Goal: Information Seeking & Learning: Find specific fact

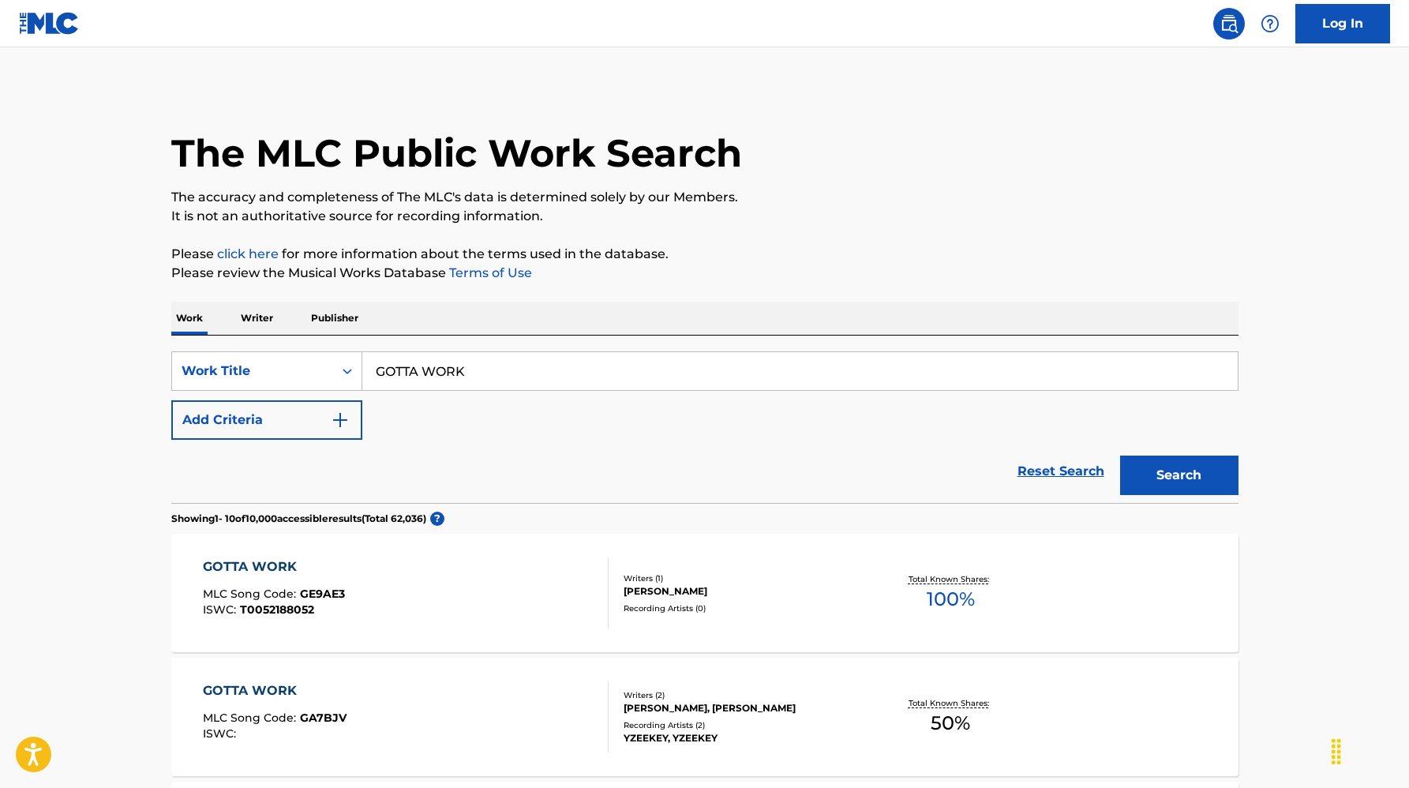
click at [477, 385] on input "GOTTA WORK" at bounding box center [799, 371] width 875 height 38
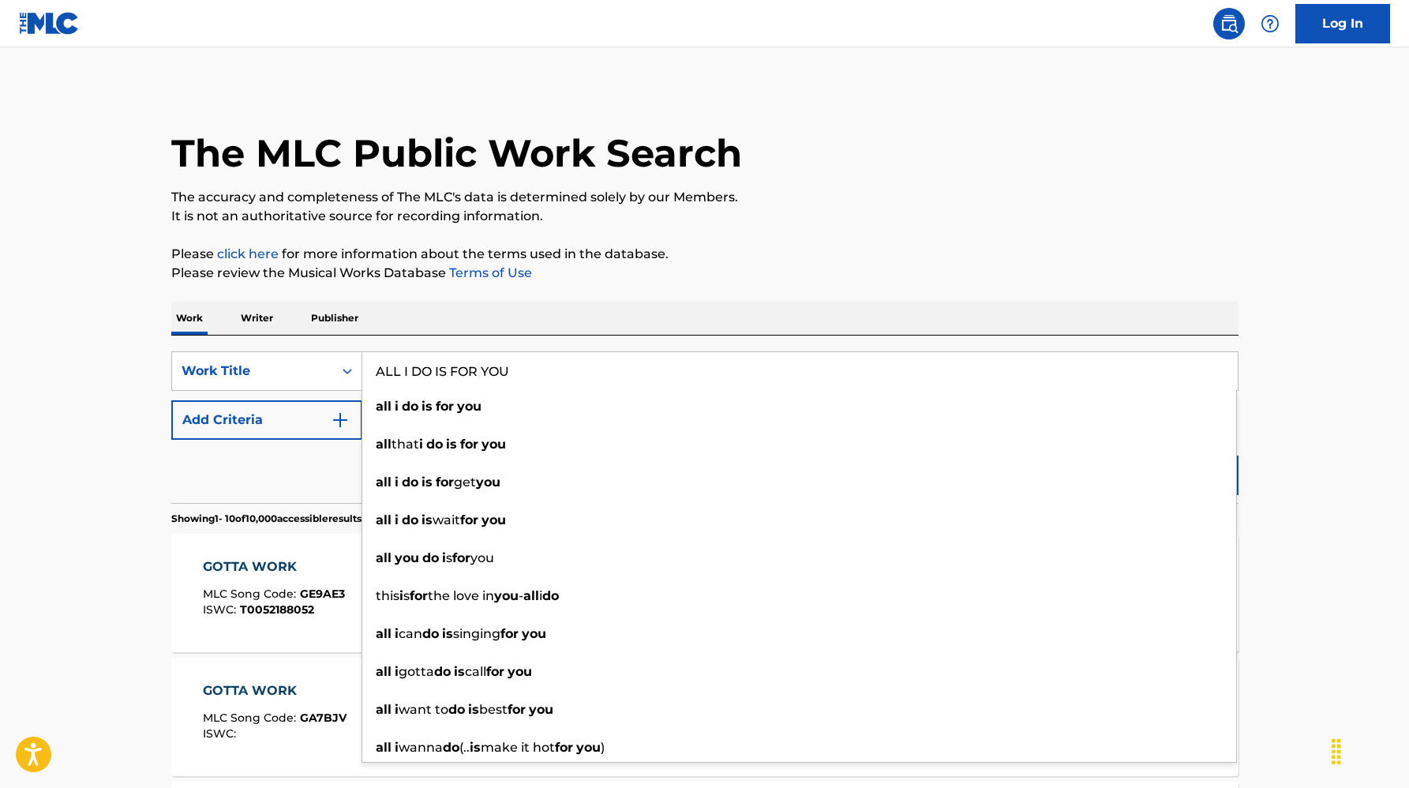
click at [1006, 362] on input "ALL I DO IS FOR YOU" at bounding box center [799, 371] width 875 height 38
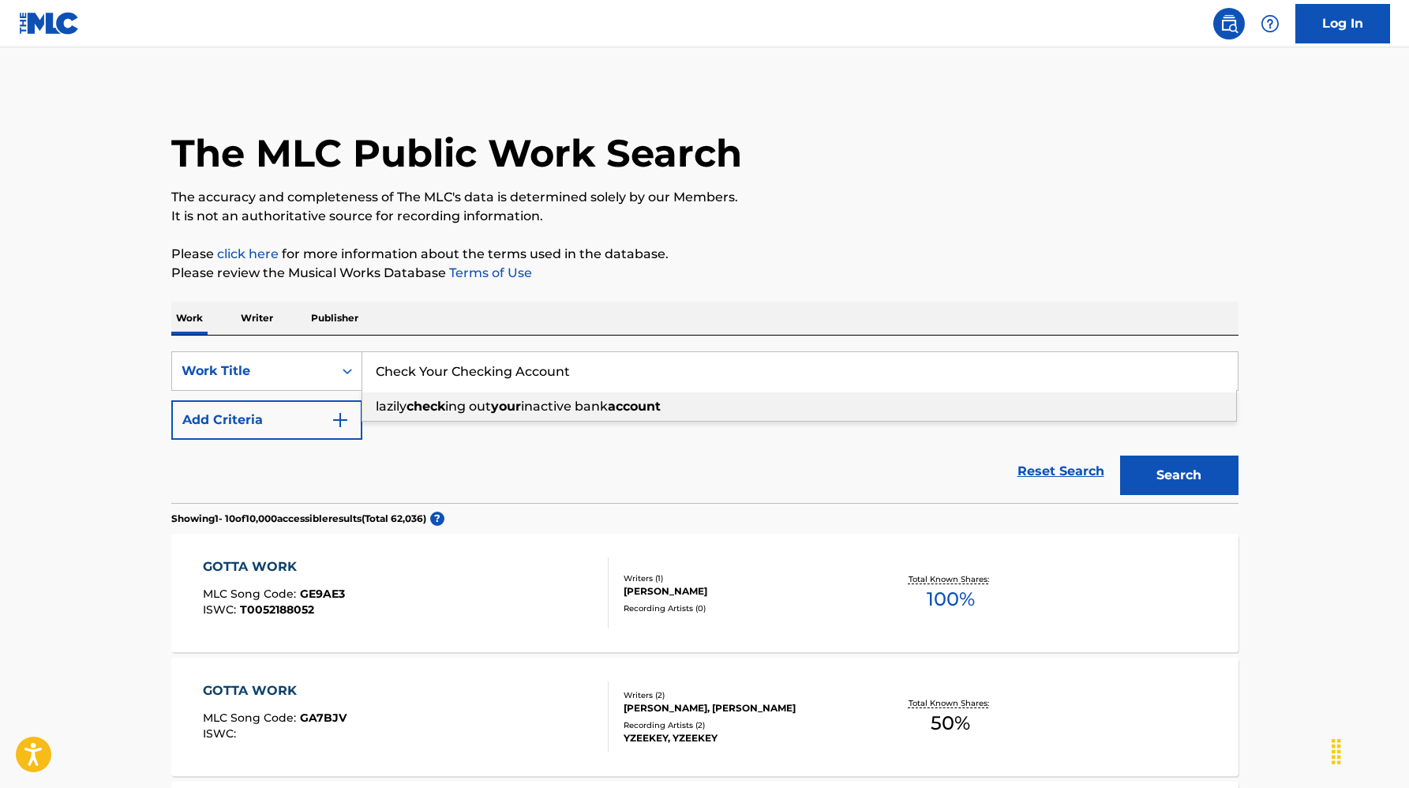
type input "Check Your Checking Account"
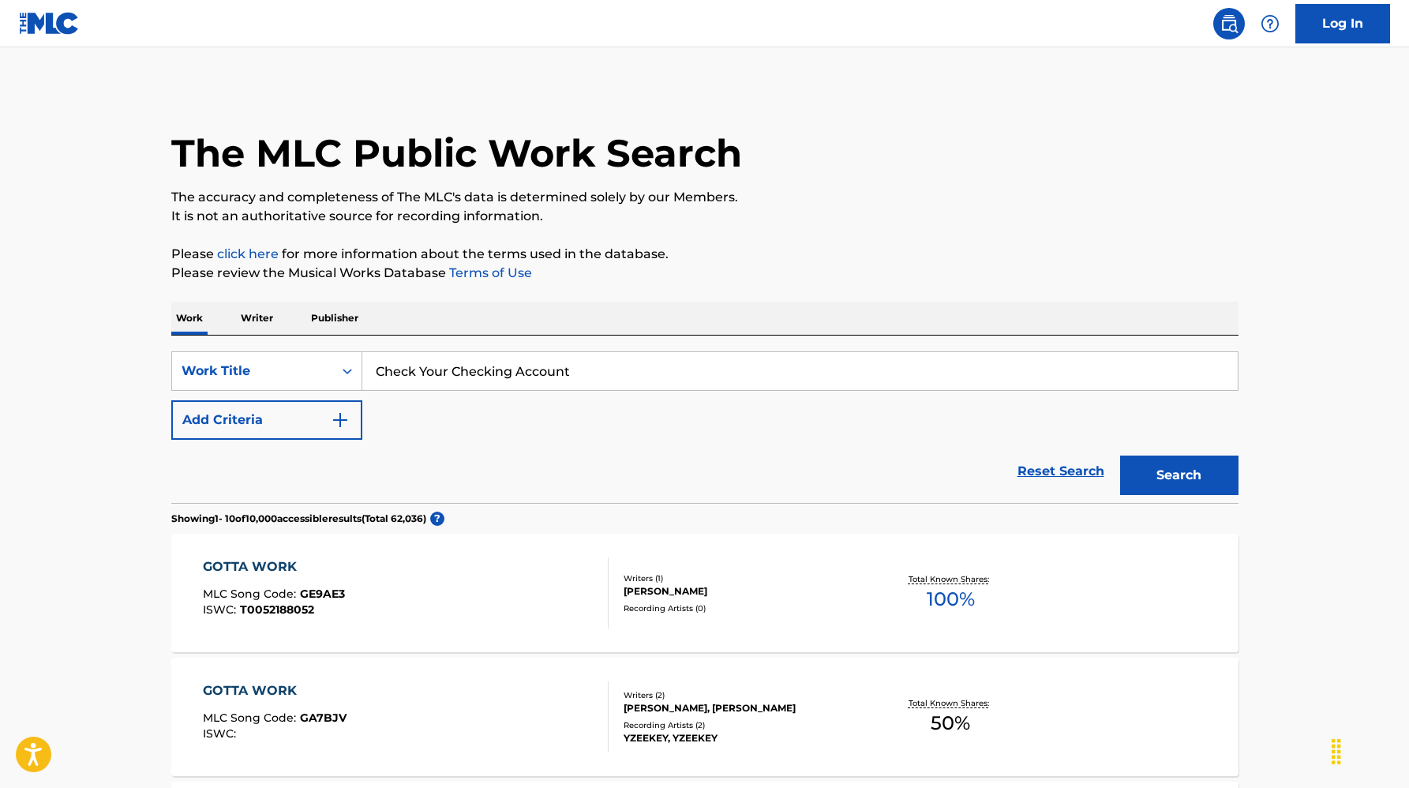
click at [1121, 458] on button "Search" at bounding box center [1179, 474] width 118 height 39
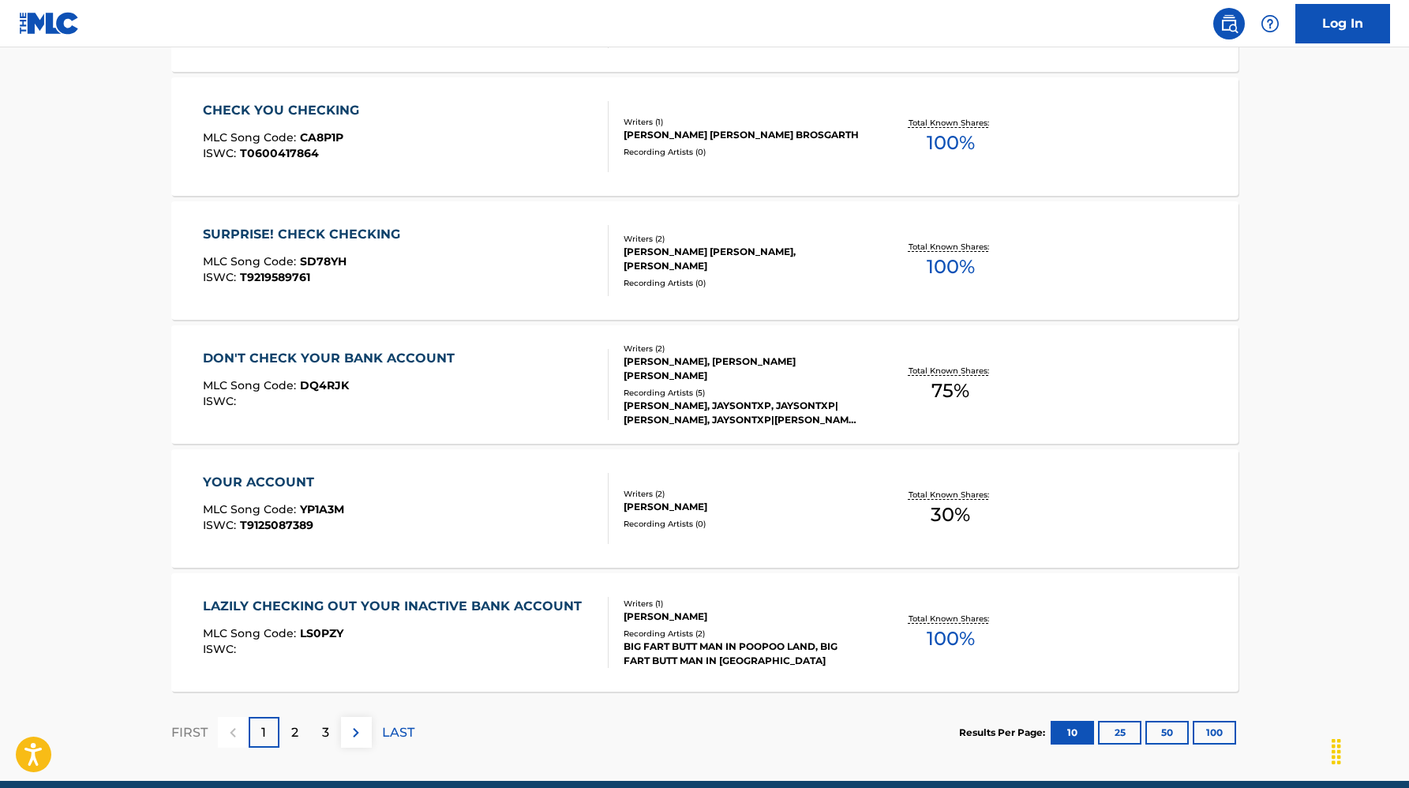
scroll to position [1145, 0]
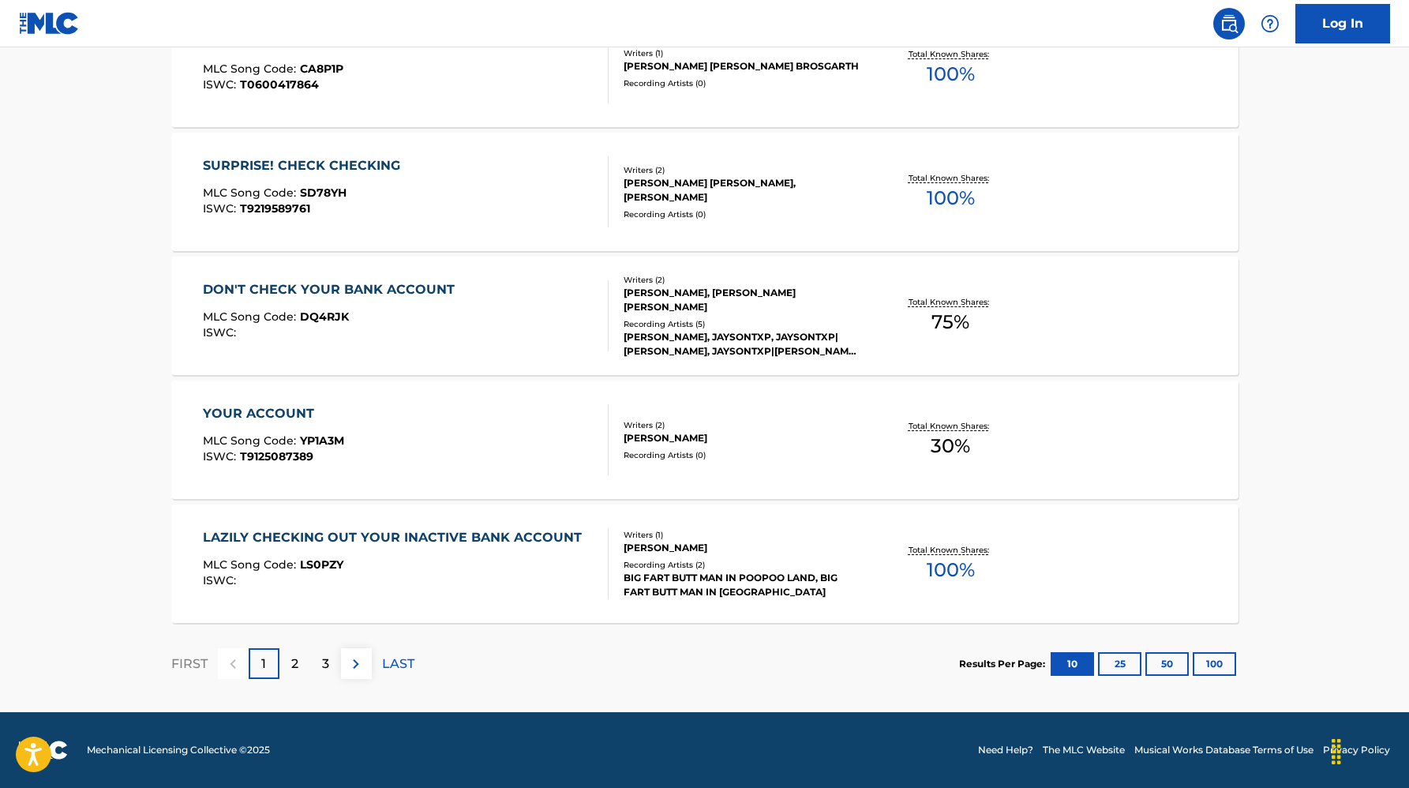
click at [305, 660] on div "2" at bounding box center [294, 663] width 31 height 31
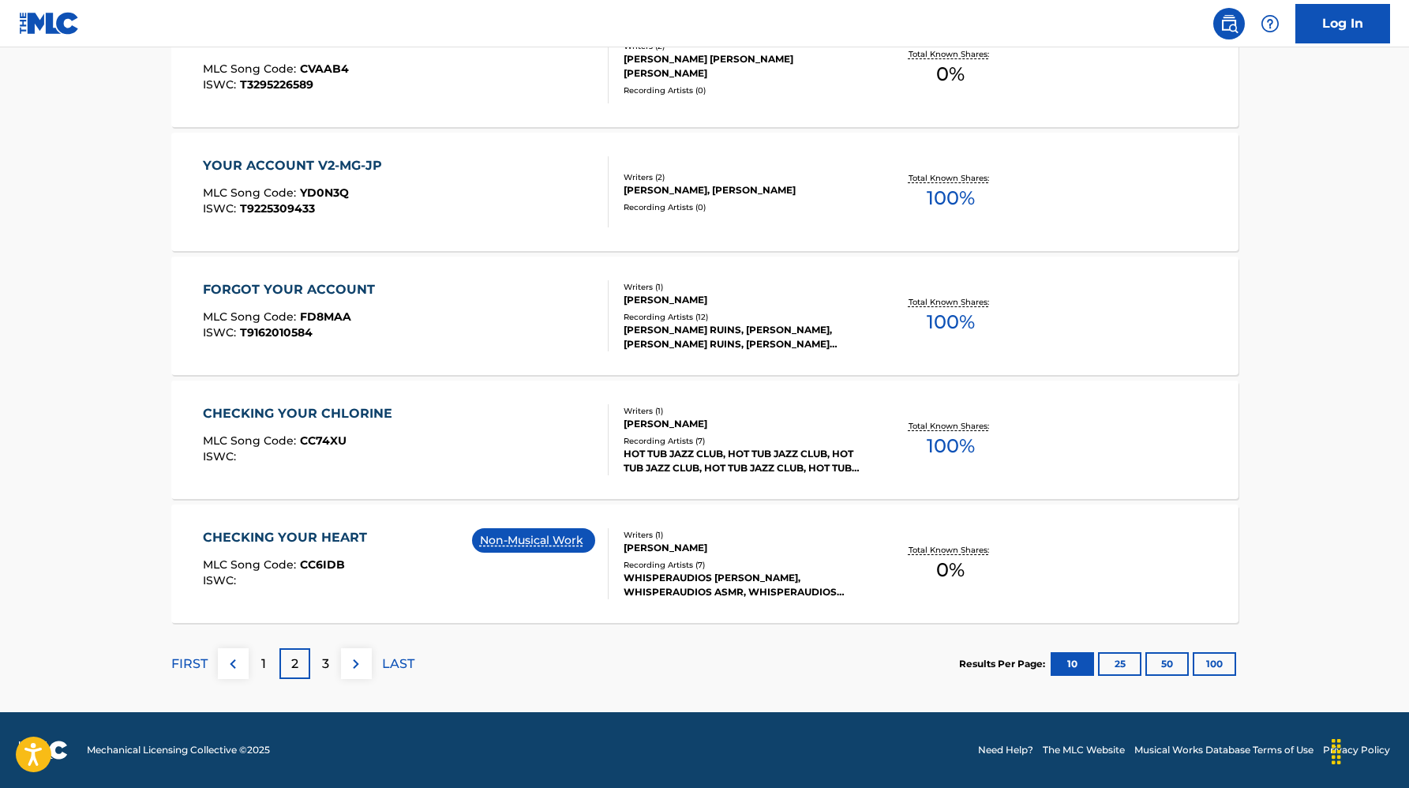
click at [324, 661] on p "3" at bounding box center [325, 663] width 7 height 19
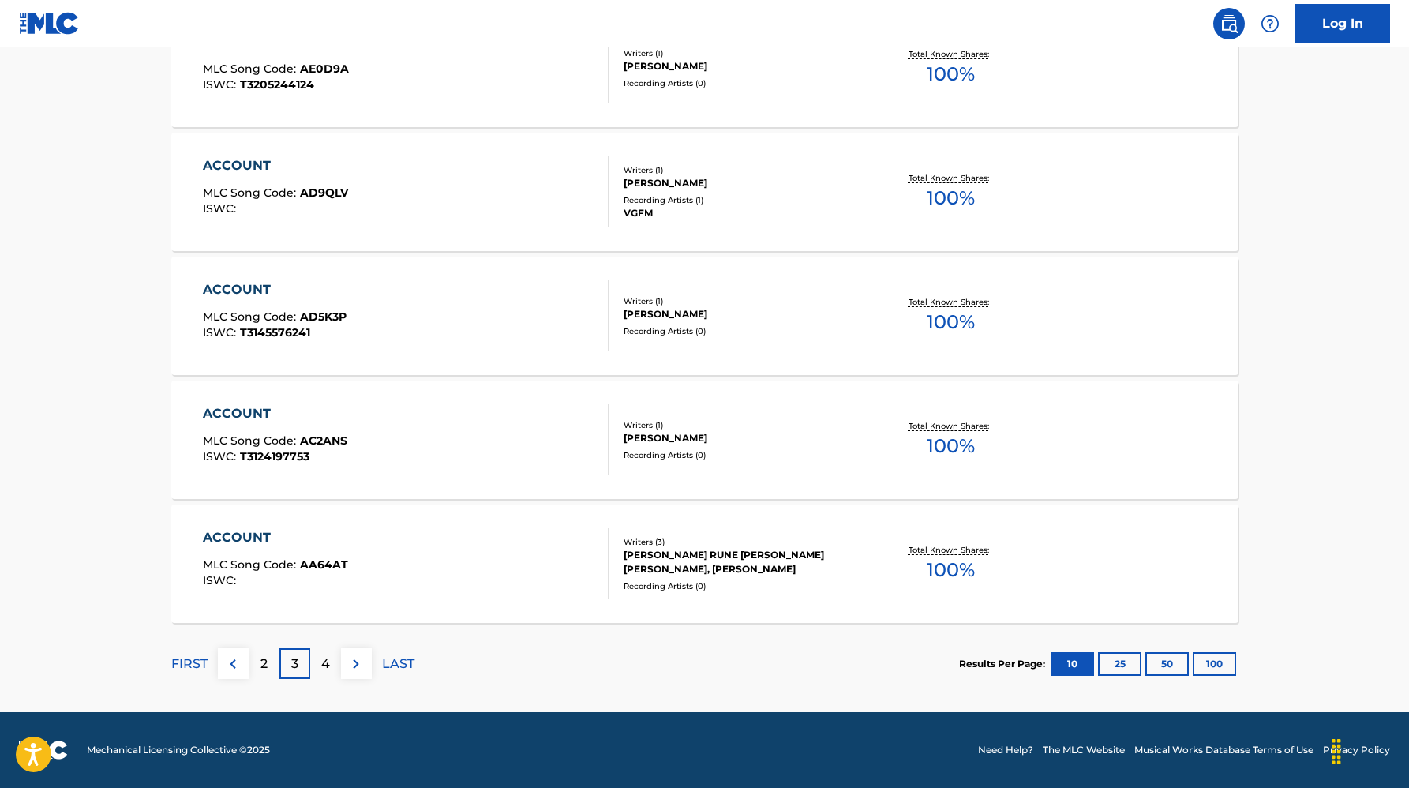
click at [331, 670] on div "4" at bounding box center [325, 663] width 31 height 31
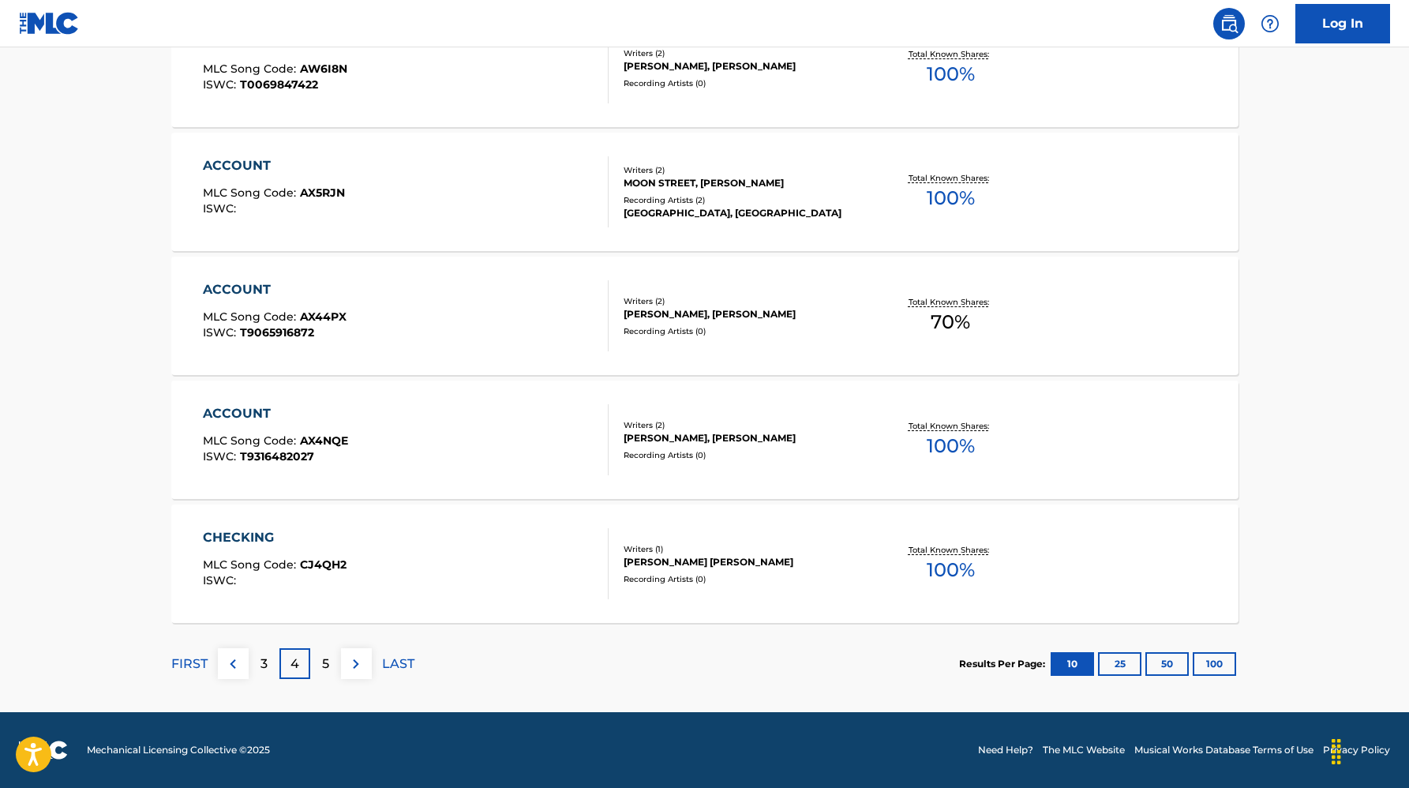
click at [318, 673] on div "5" at bounding box center [325, 663] width 31 height 31
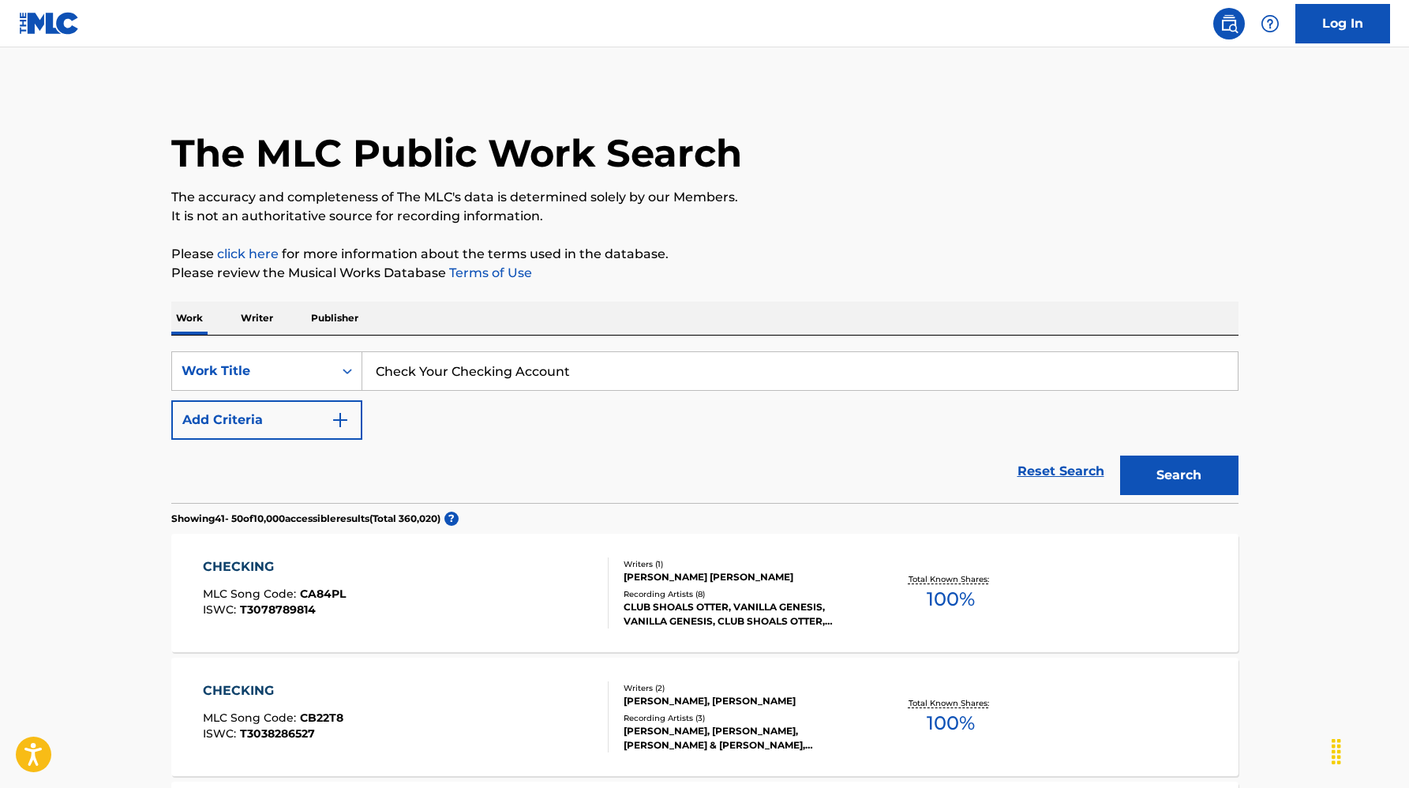
click at [339, 418] on img "Search Form" at bounding box center [340, 419] width 19 height 19
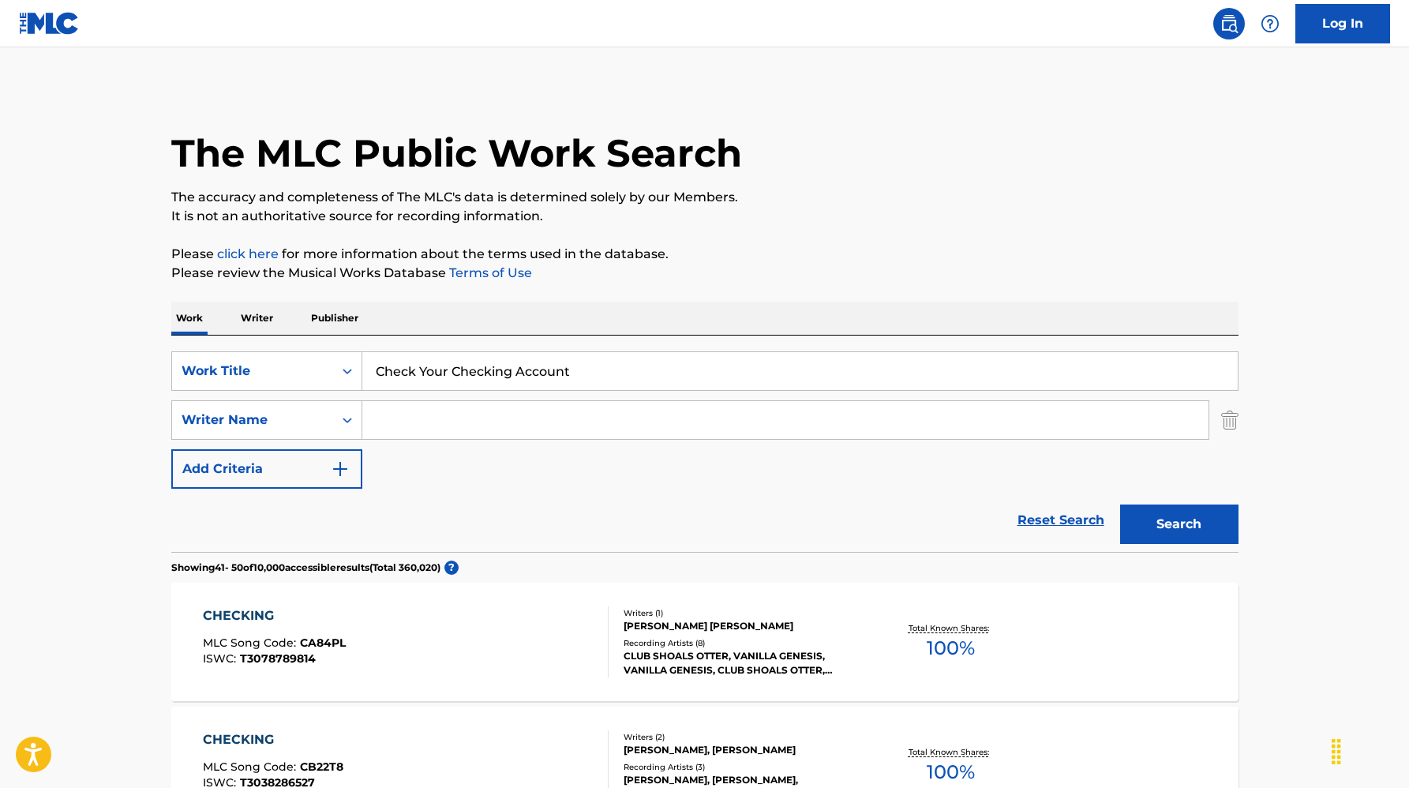
click at [414, 414] on input "Search Form" at bounding box center [785, 420] width 846 height 38
type input "[PERSON_NAME]"
click at [1131, 532] on button "Search" at bounding box center [1179, 523] width 118 height 39
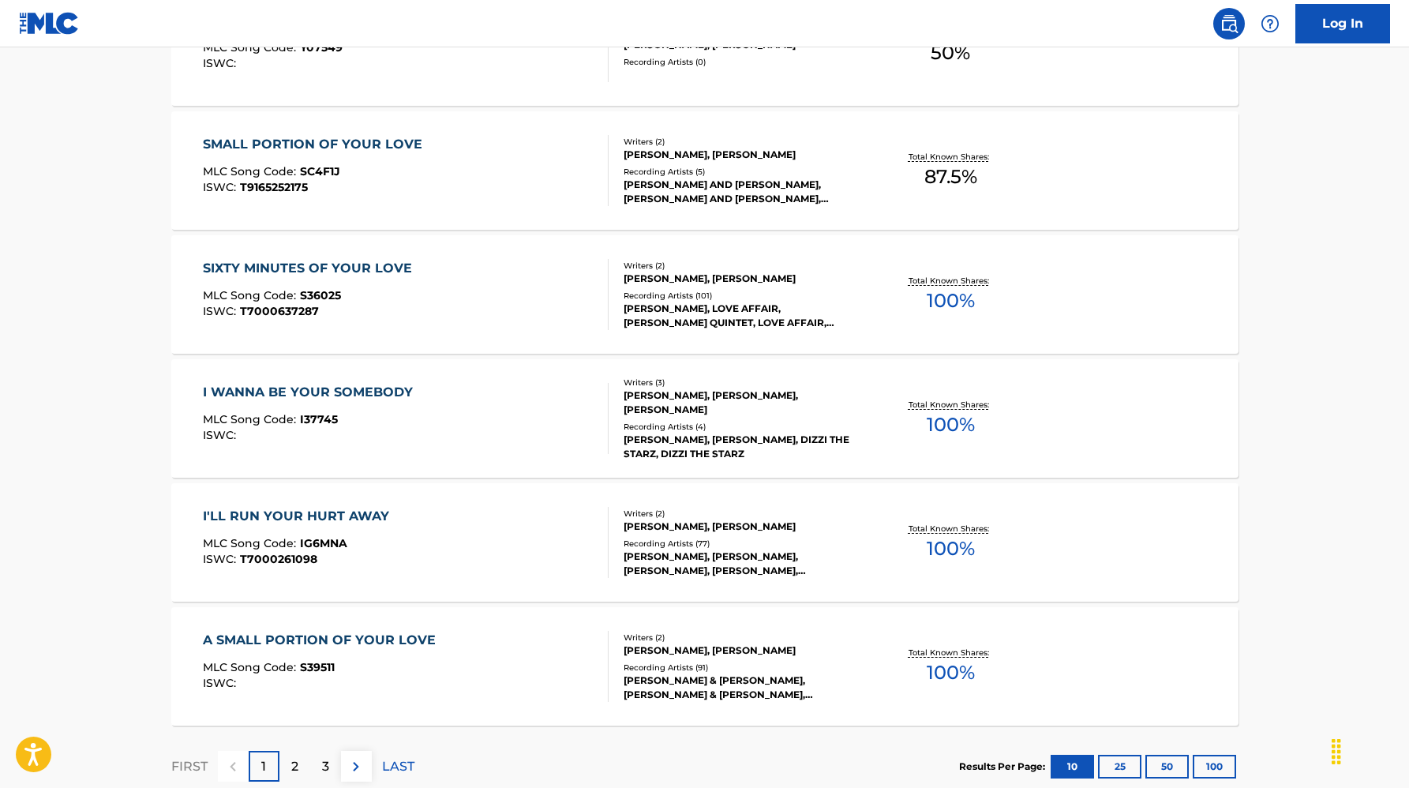
scroll to position [1193, 0]
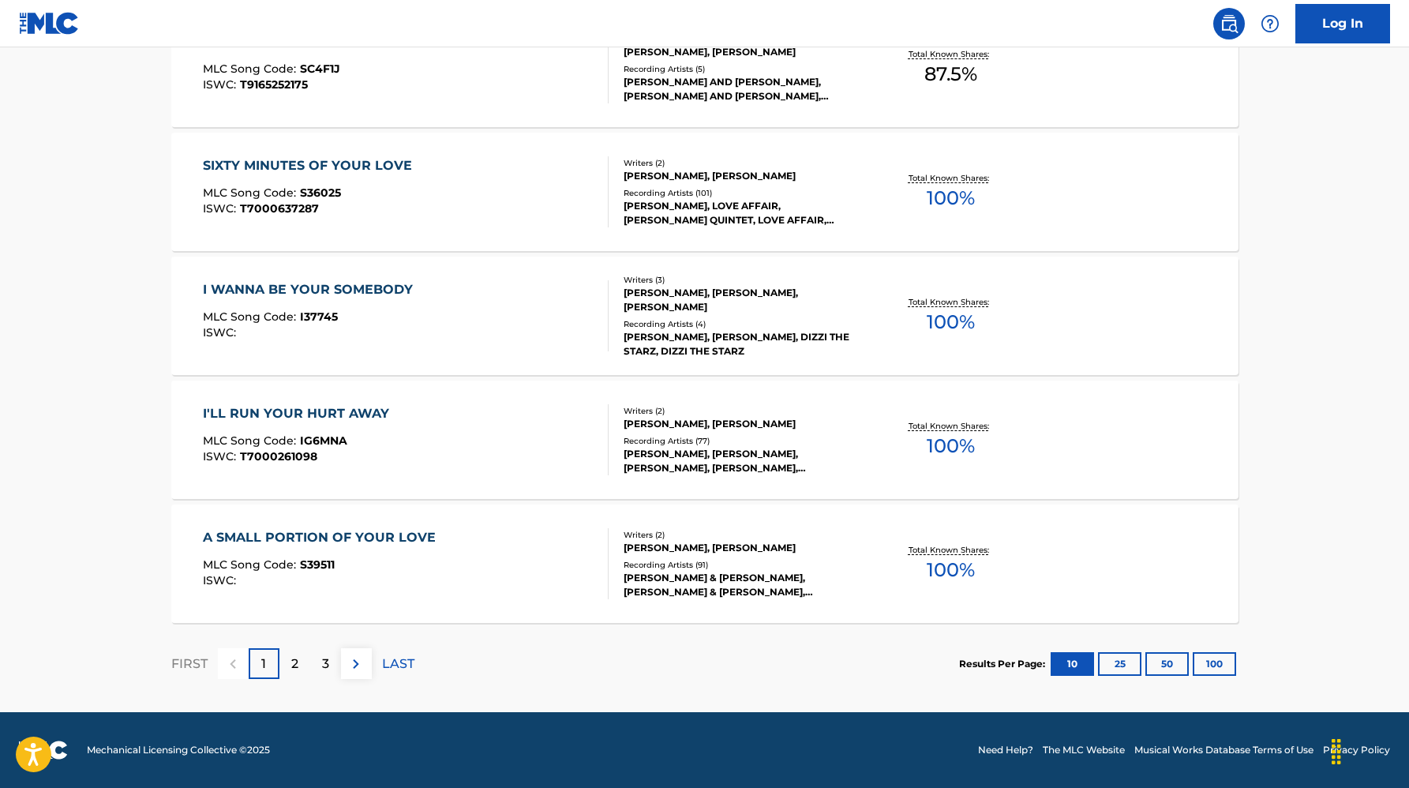
click at [296, 666] on p "2" at bounding box center [294, 663] width 7 height 19
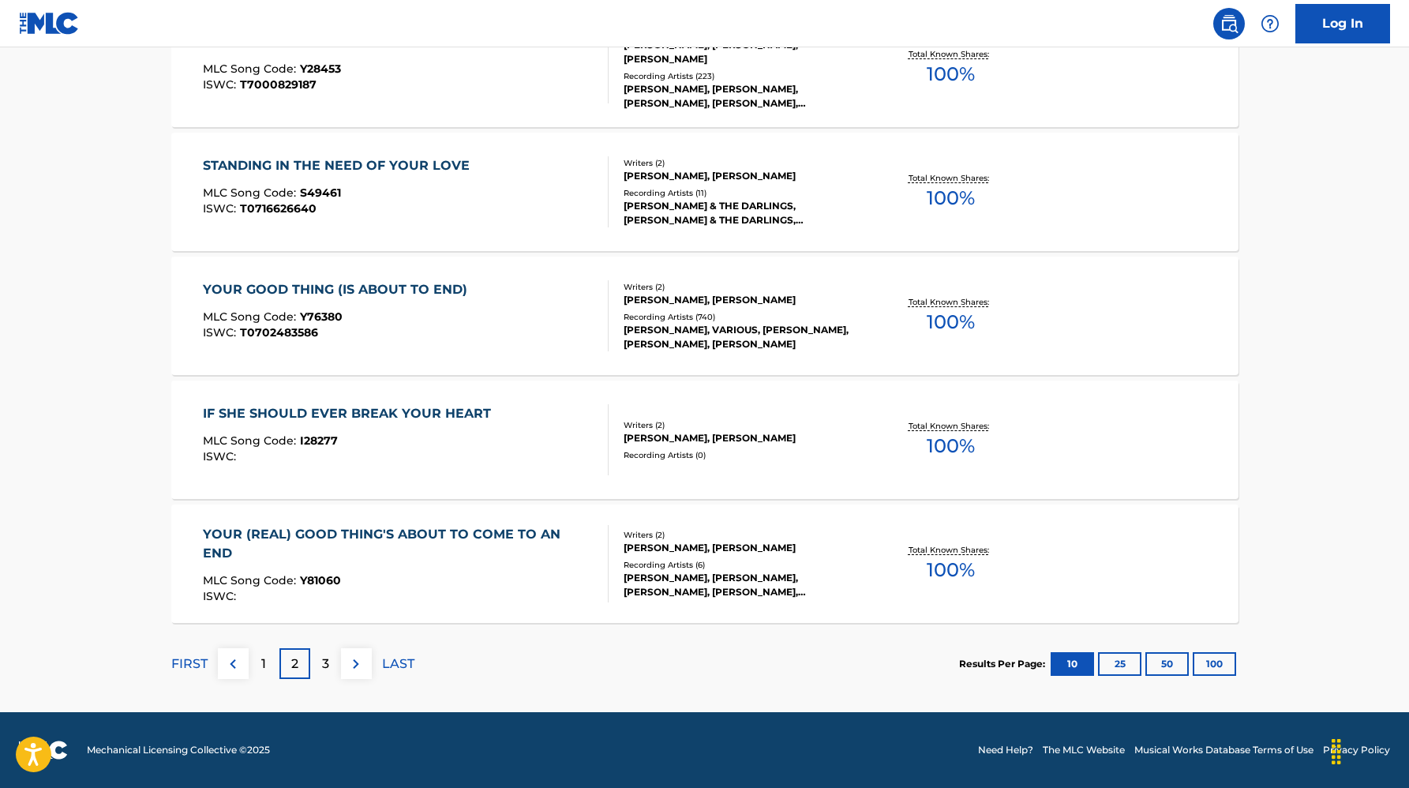
click at [322, 670] on p "3" at bounding box center [325, 663] width 7 height 19
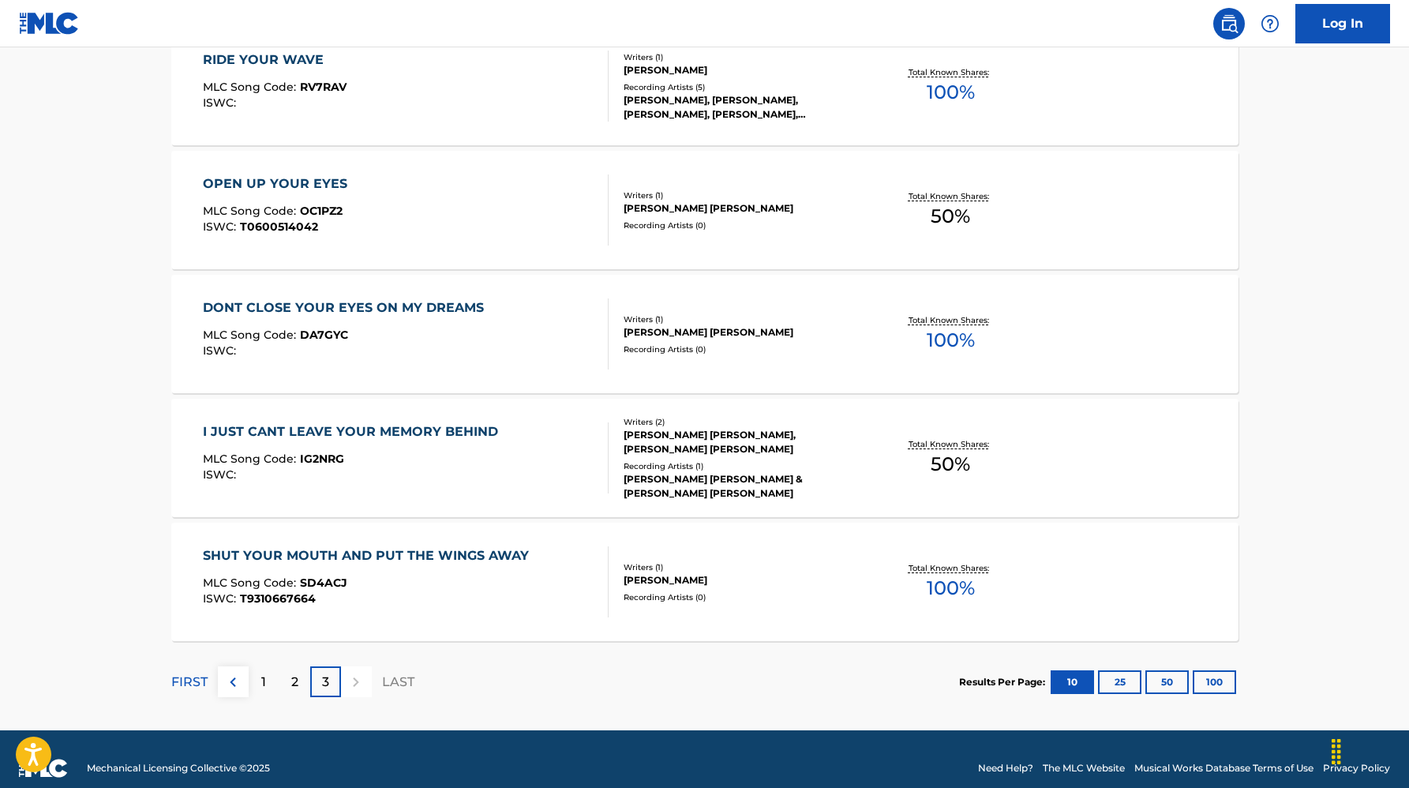
scroll to position [822, 0]
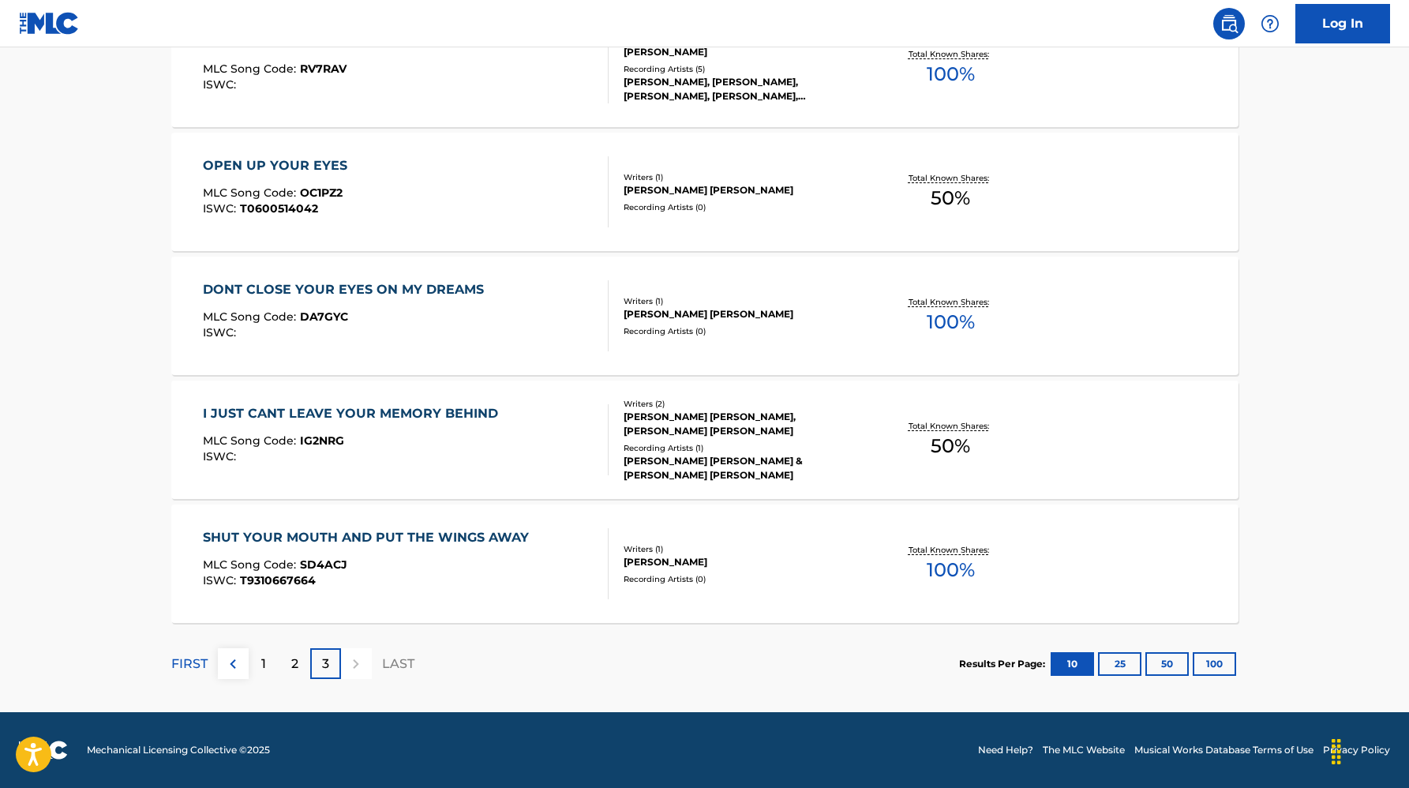
click at [328, 665] on p "3" at bounding box center [325, 663] width 7 height 19
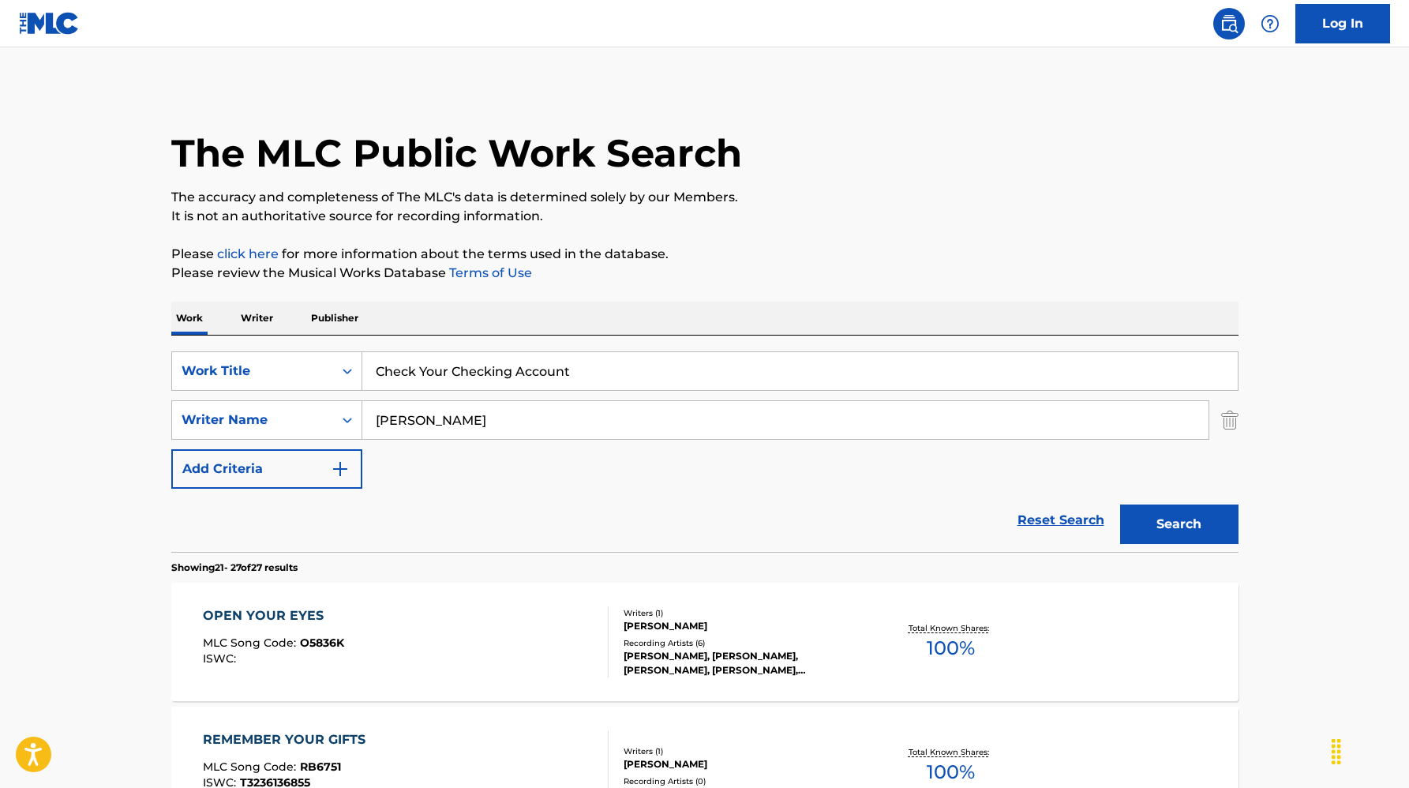
click at [581, 373] on input "Check Your Checking Account" at bounding box center [799, 371] width 875 height 38
click at [598, 372] on input "Check Your Checking Account" at bounding box center [799, 371] width 875 height 38
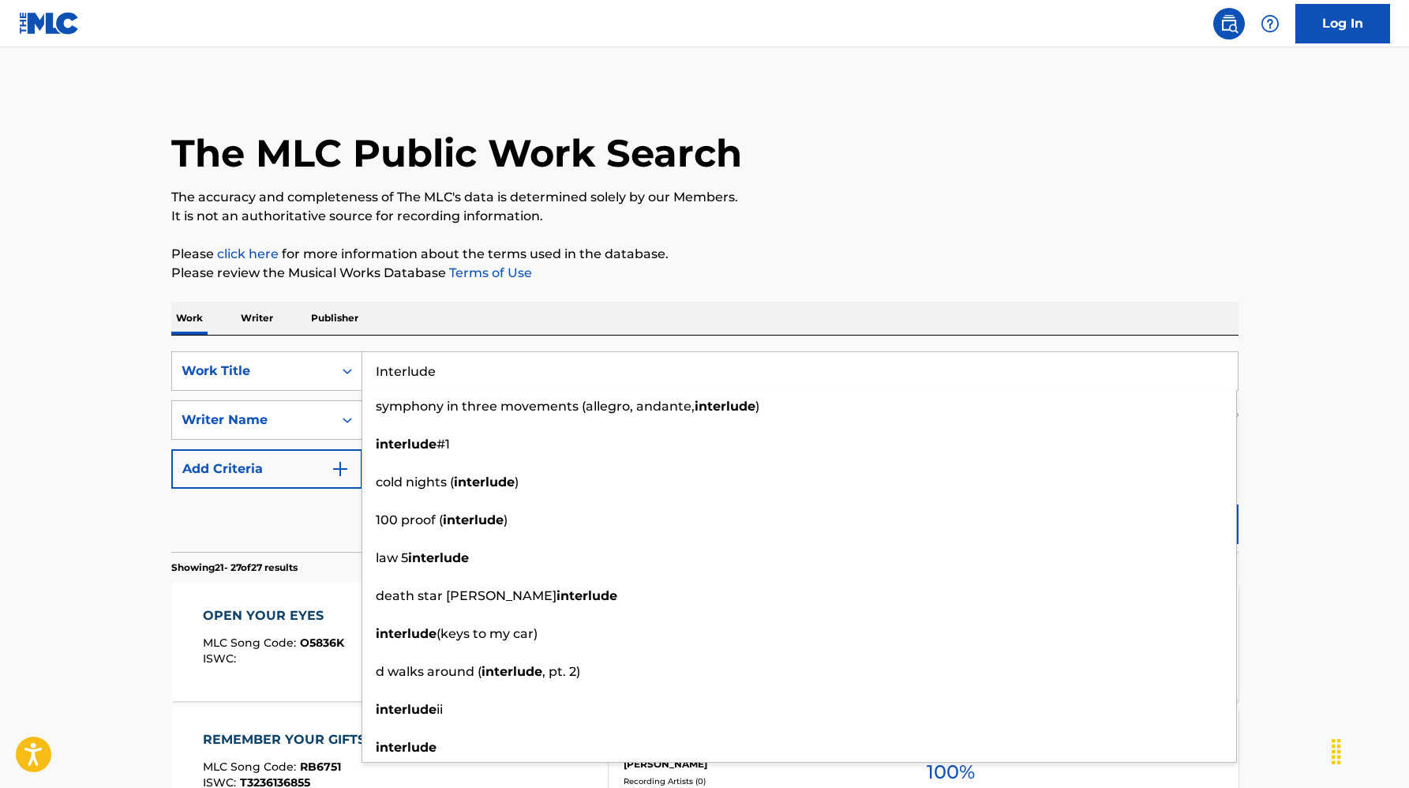
click at [1029, 351] on div "Interlude symphony in three movements (allegro, andante, interlude ) interlude …" at bounding box center [800, 370] width 876 height 39
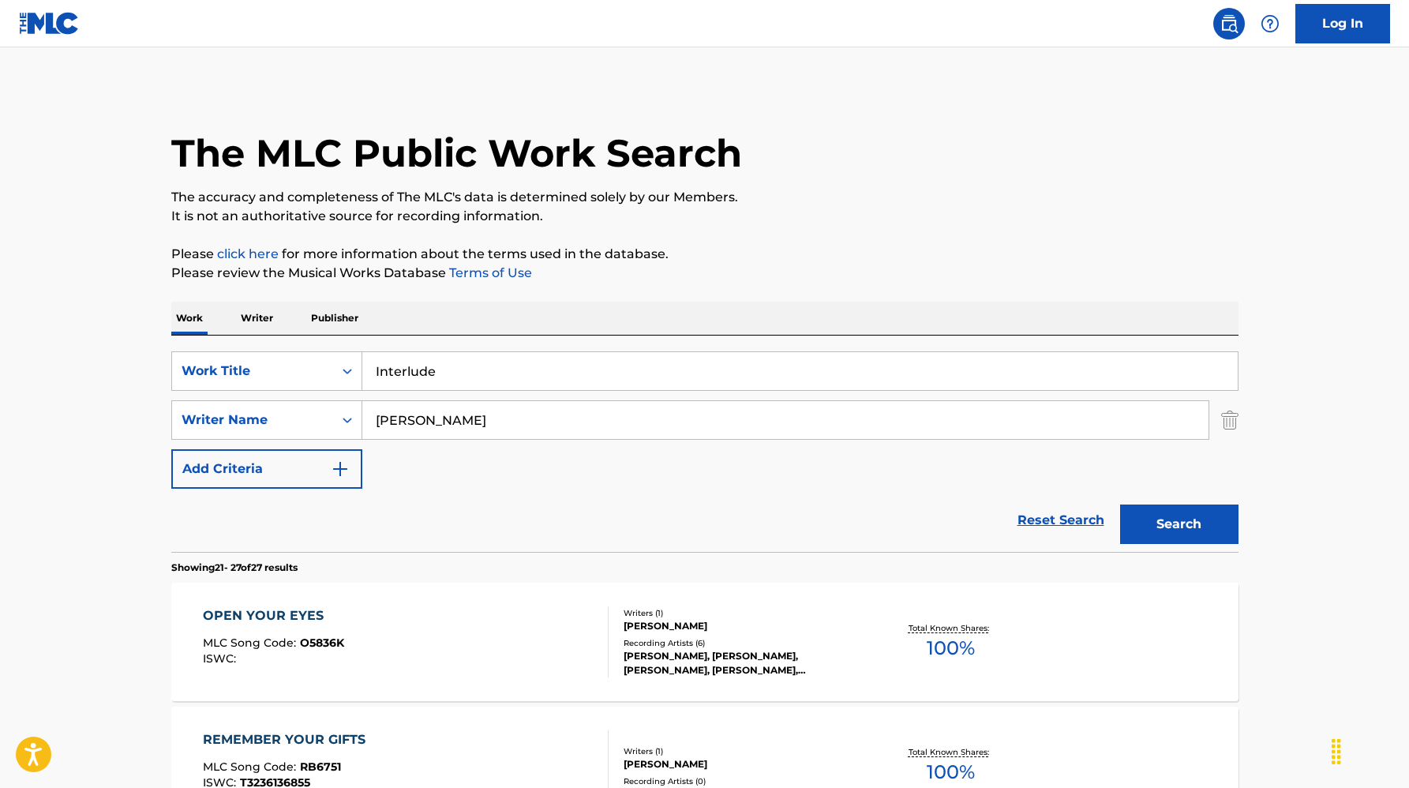
click at [1026, 366] on input "Interlude" at bounding box center [799, 371] width 875 height 38
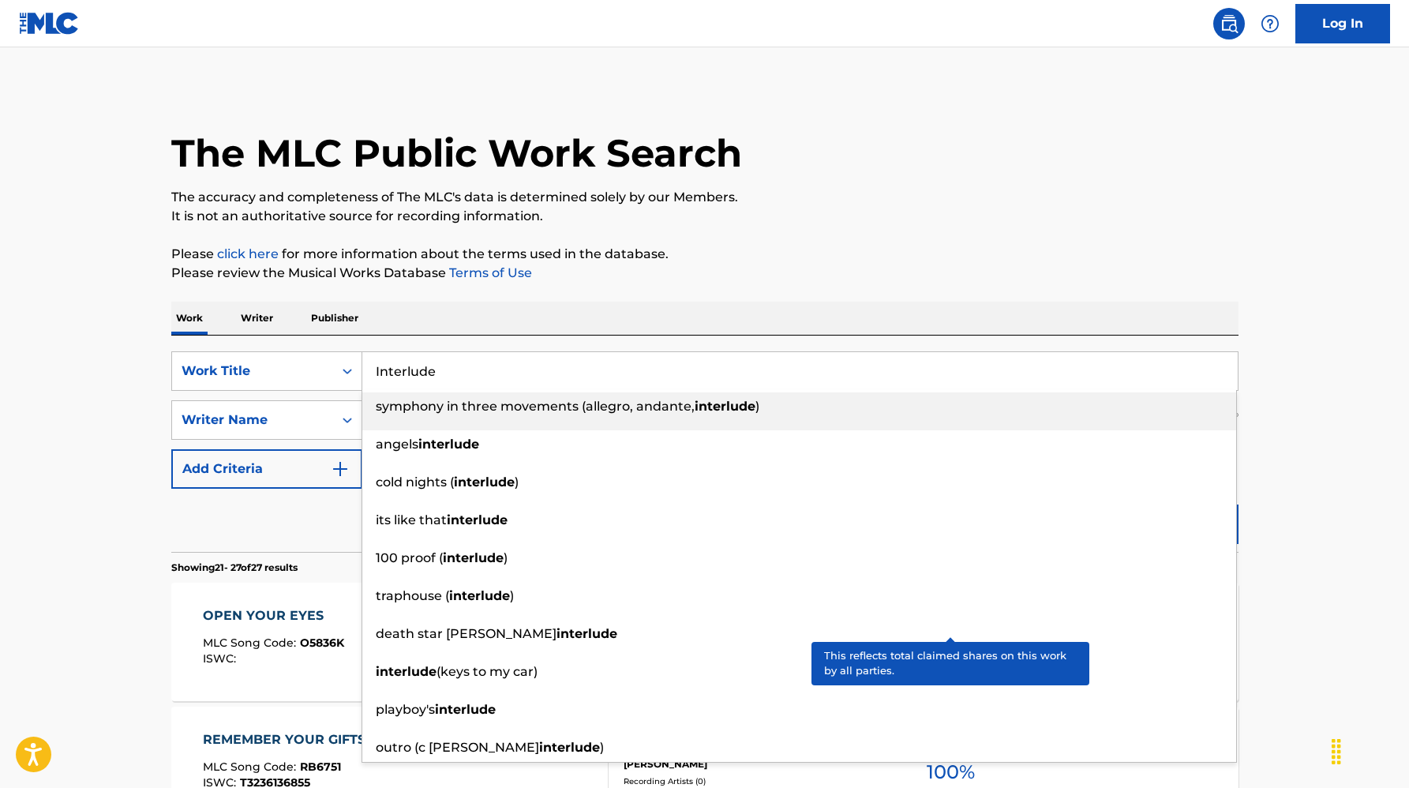
click at [1234, 396] on div "symphony in three movements (allegro, andante, interlude )" at bounding box center [799, 406] width 874 height 28
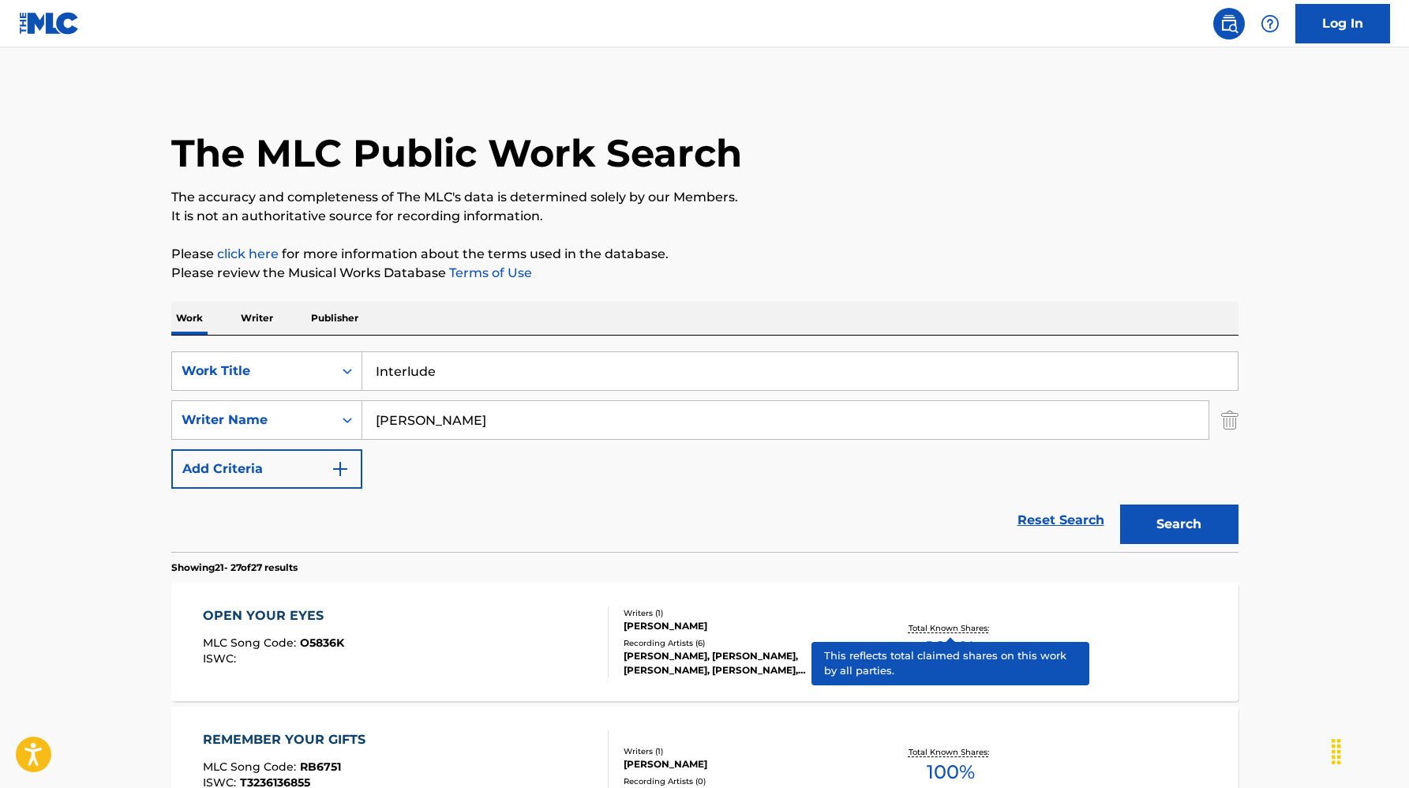
type input "symphony in three movements (allegro, andante, interlude)"
click at [1002, 377] on input "symphony in three movements (allegro, andante, interlude)" at bounding box center [799, 371] width 875 height 38
type input "i"
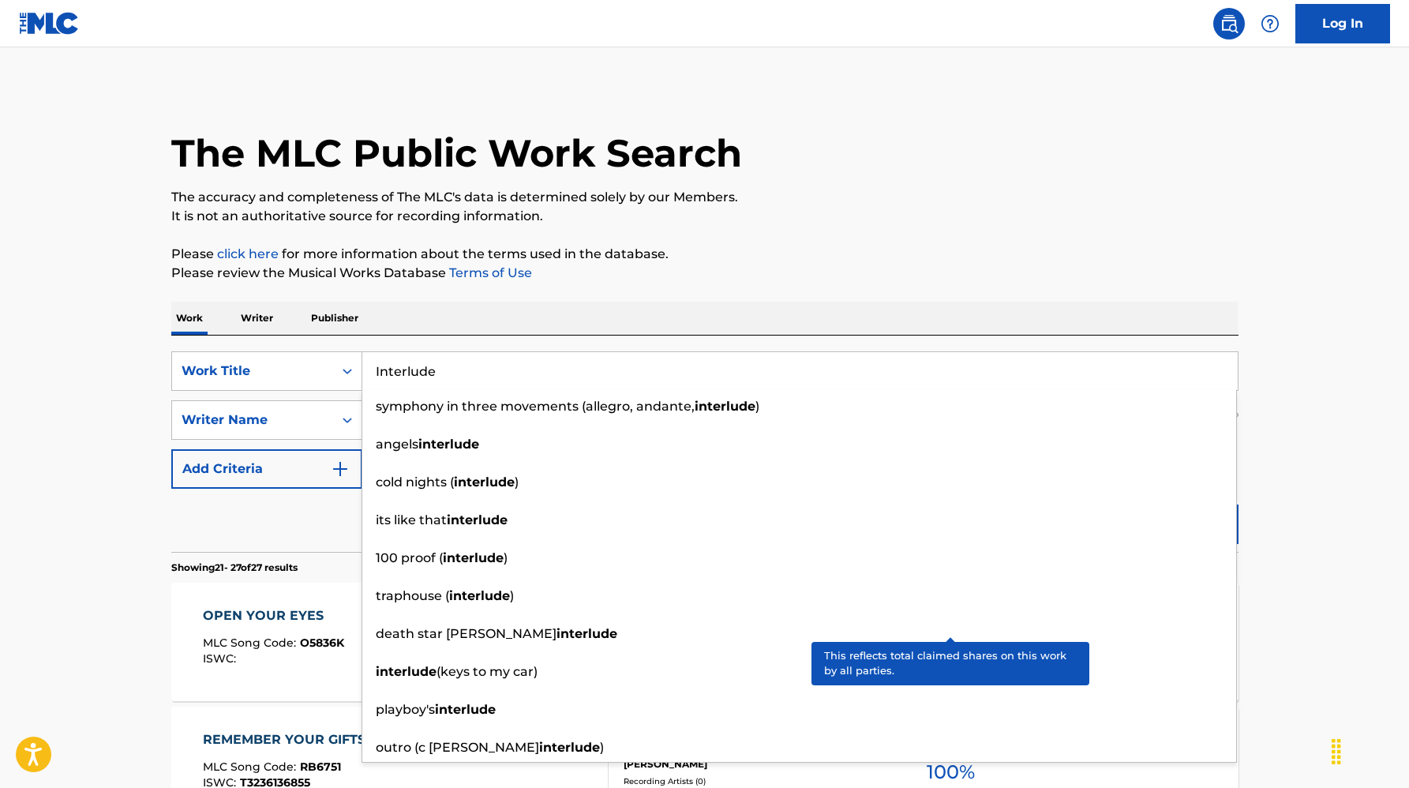
click at [1177, 365] on input "Interlude" at bounding box center [799, 371] width 875 height 38
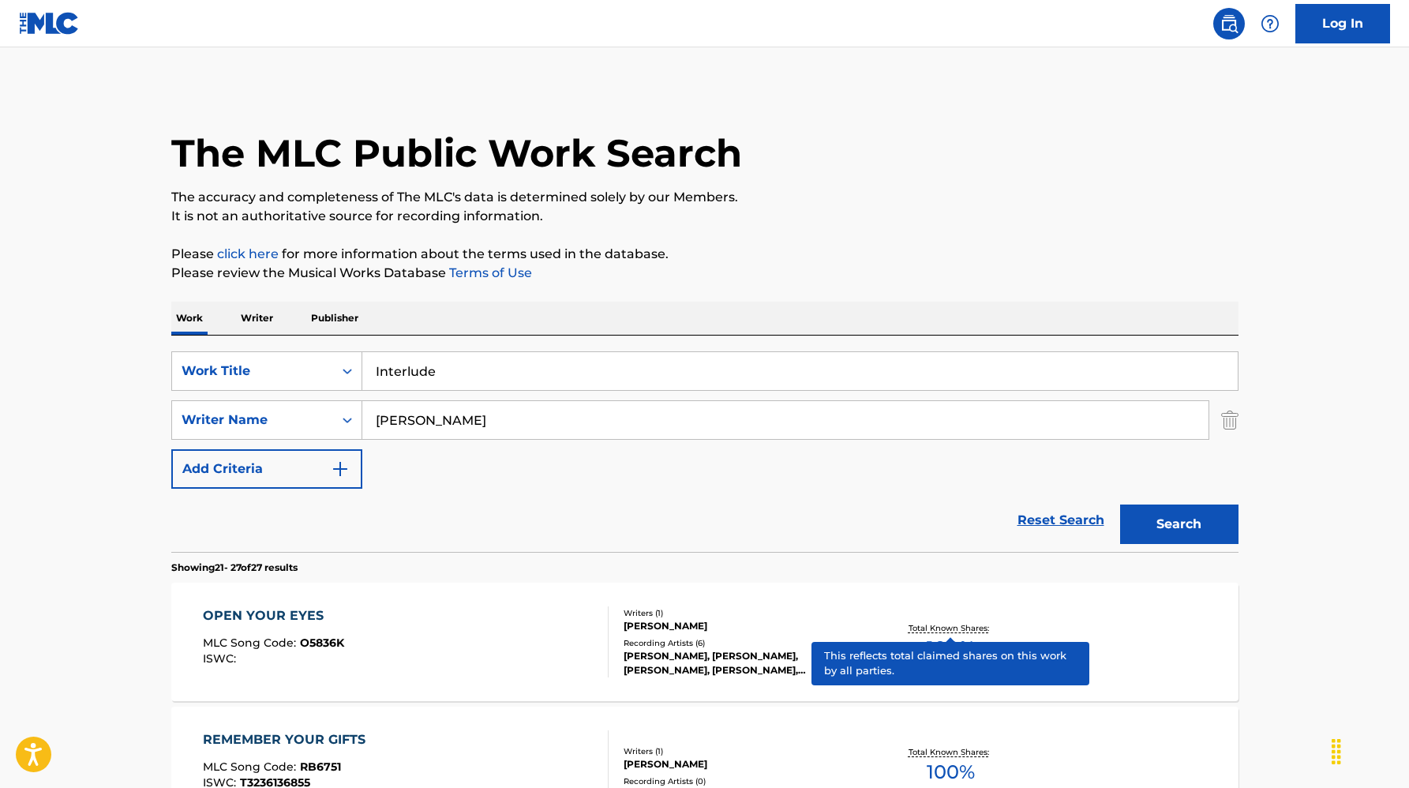
type input "symphony in three movements (allegro, andante, interlude)"
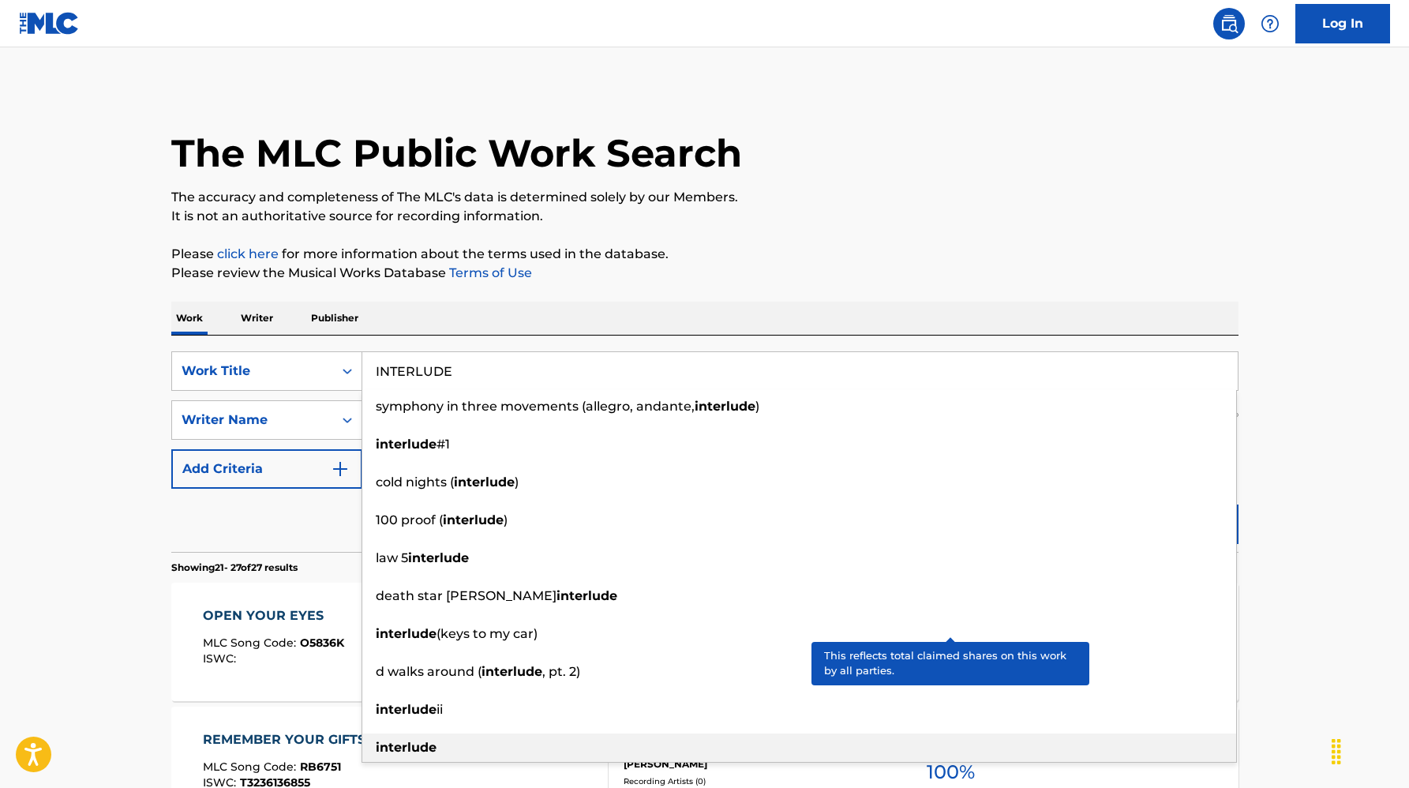
click at [739, 734] on div "interlude" at bounding box center [799, 747] width 874 height 28
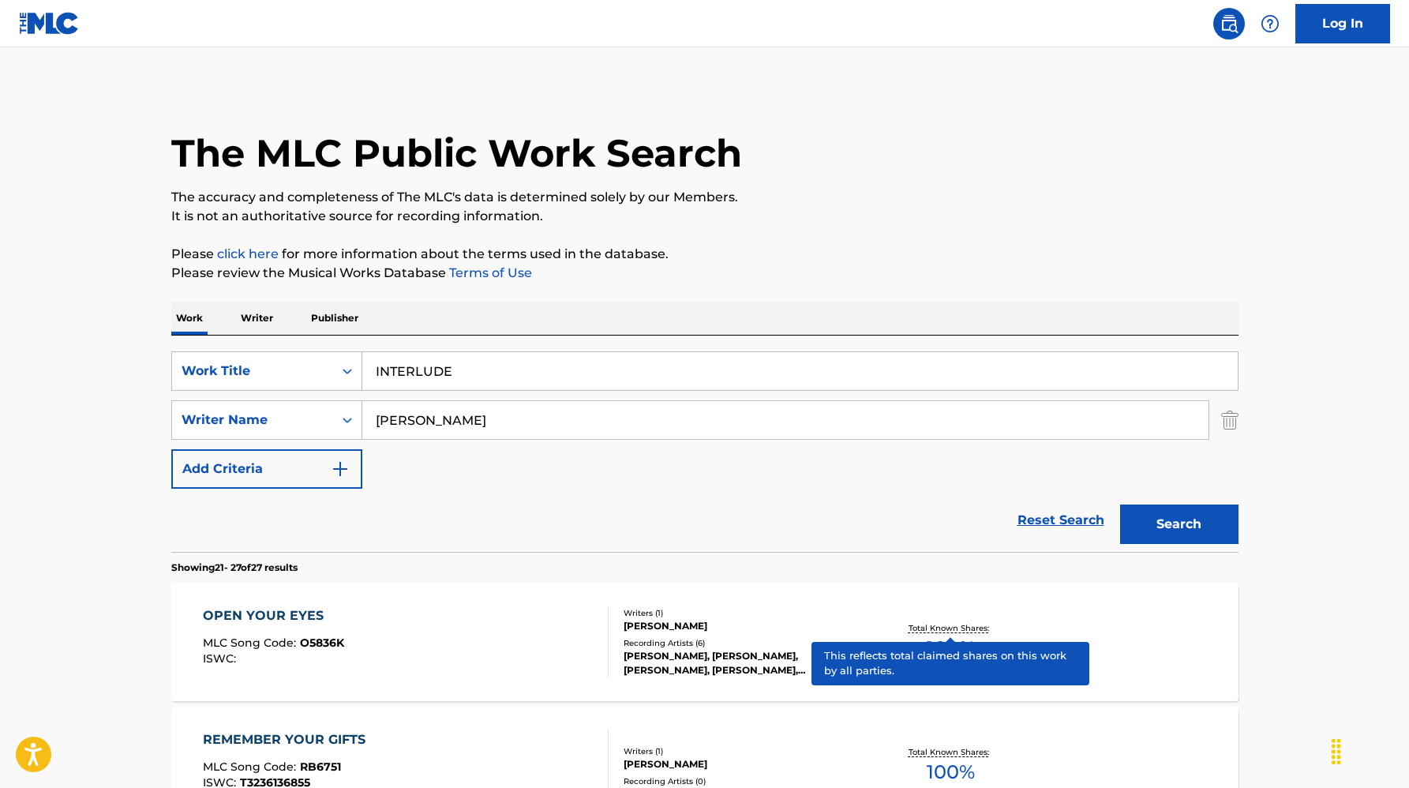
click at [1209, 518] on button "Search" at bounding box center [1179, 523] width 118 height 39
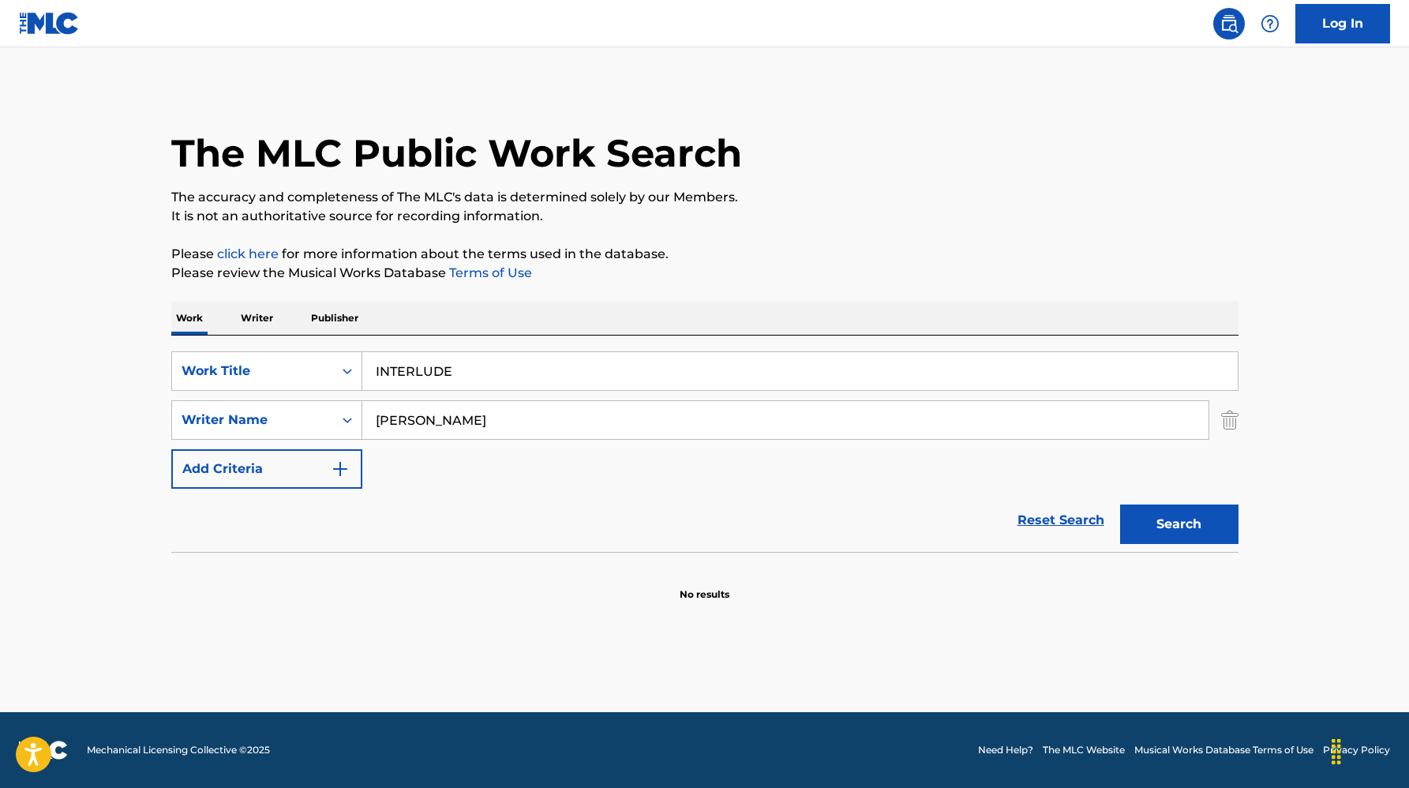
click at [377, 373] on input "INTERLUDE" at bounding box center [799, 371] width 875 height 38
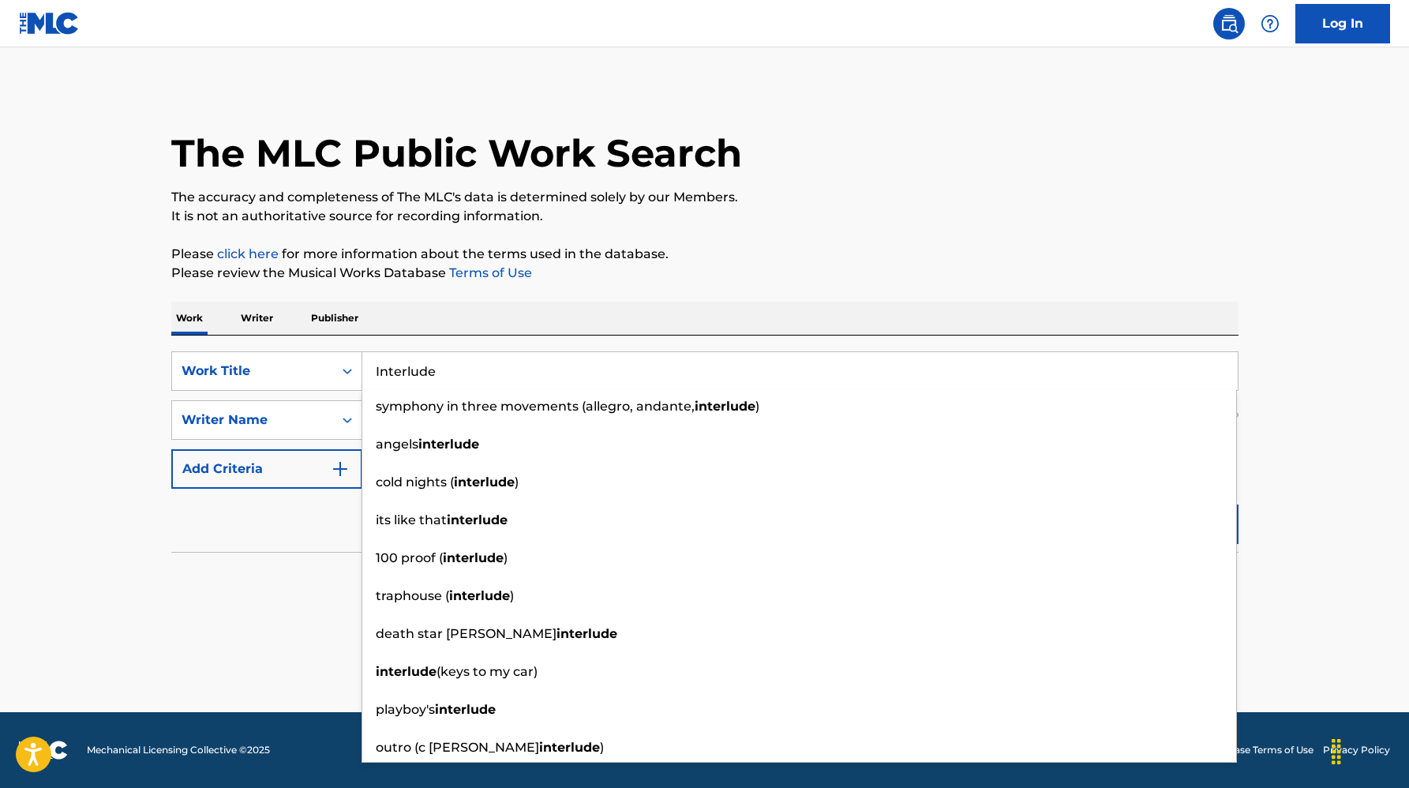
type input "Interlude"
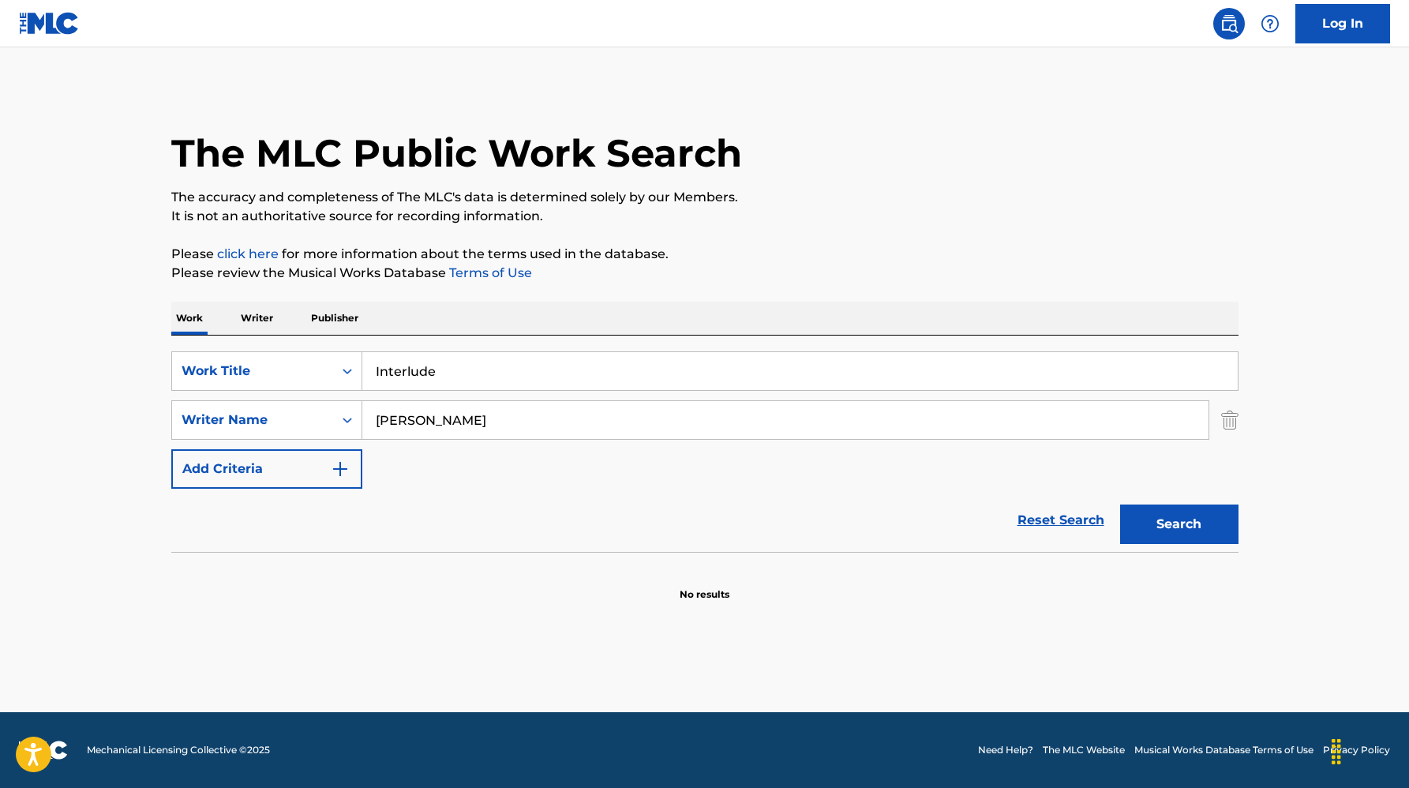
click at [1190, 333] on div "Work Writer Publisher" at bounding box center [704, 318] width 1067 height 33
click at [1190, 511] on button "Search" at bounding box center [1179, 523] width 118 height 39
click at [1190, 524] on button "Search" at bounding box center [1179, 523] width 118 height 39
click at [1189, 523] on button "Search" at bounding box center [1179, 523] width 118 height 39
click at [1189, 523] on div "Search" at bounding box center [1175, 520] width 126 height 63
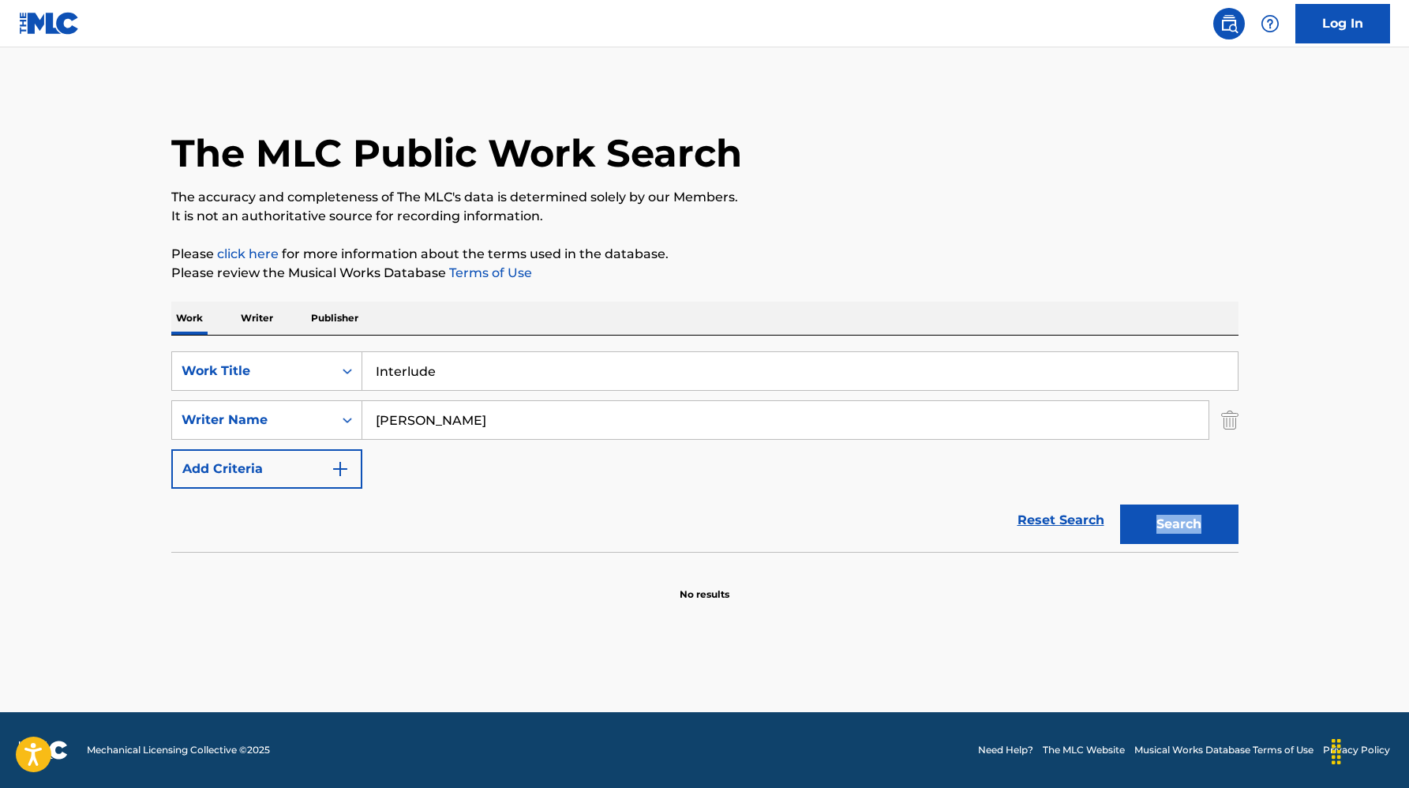
click at [1189, 523] on button "Search" at bounding box center [1179, 523] width 118 height 39
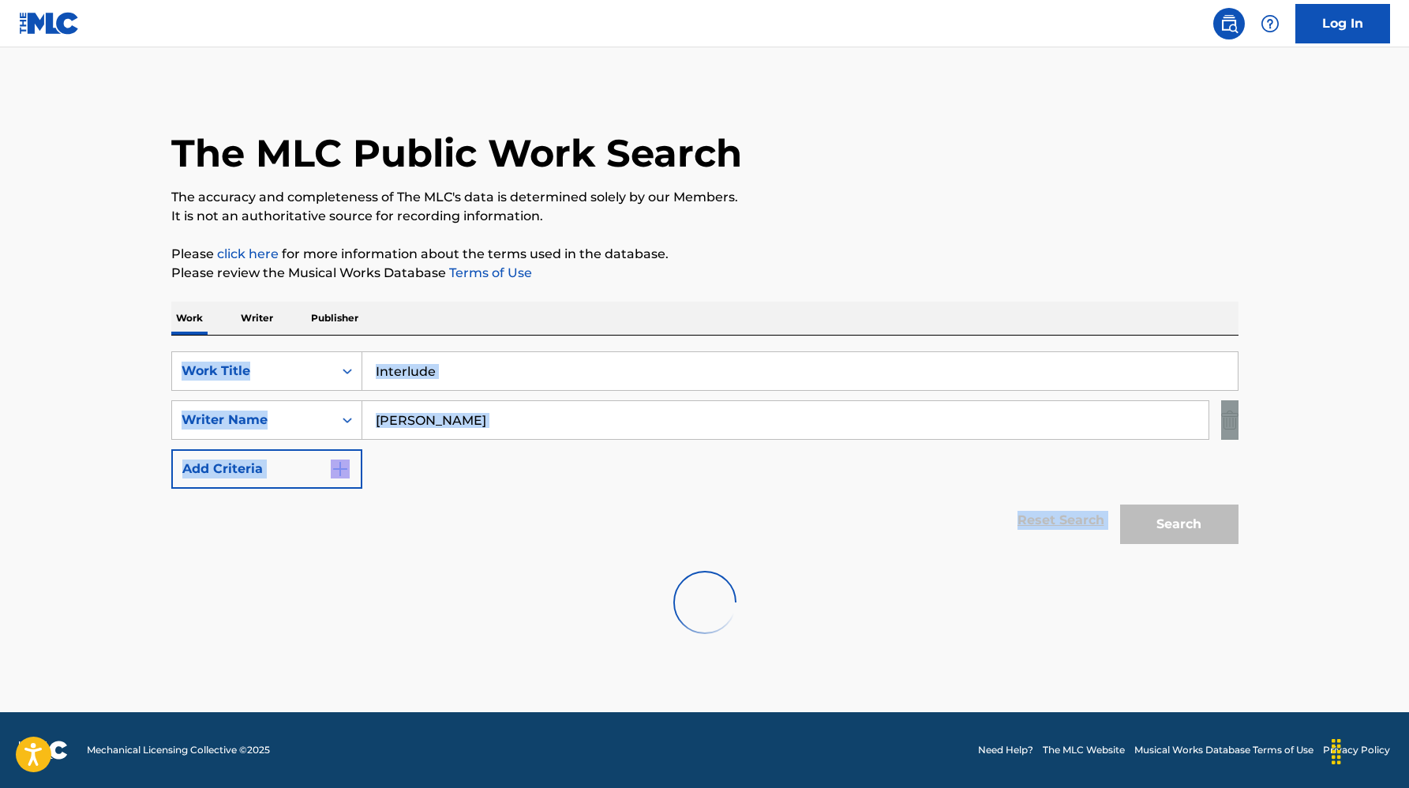
click at [1189, 523] on div "Search" at bounding box center [1175, 520] width 126 height 63
